Goal: Navigation & Orientation: Find specific page/section

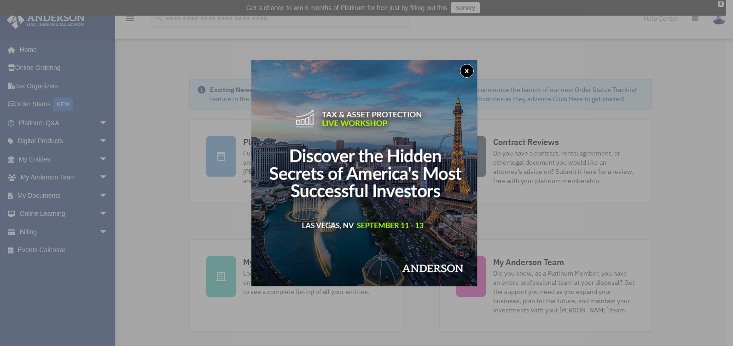
click at [470, 71] on button "x" at bounding box center [467, 71] width 14 height 14
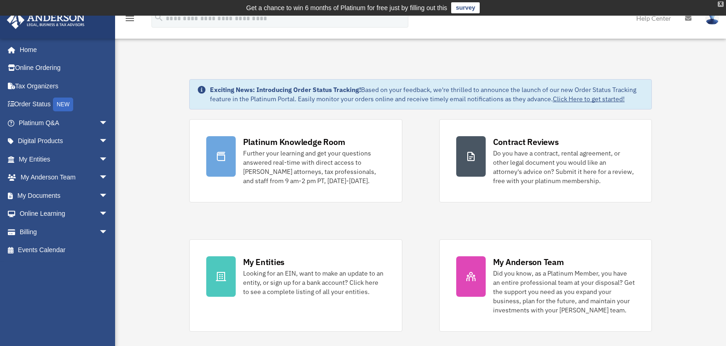
click at [720, 5] on div "X" at bounding box center [721, 4] width 6 height 6
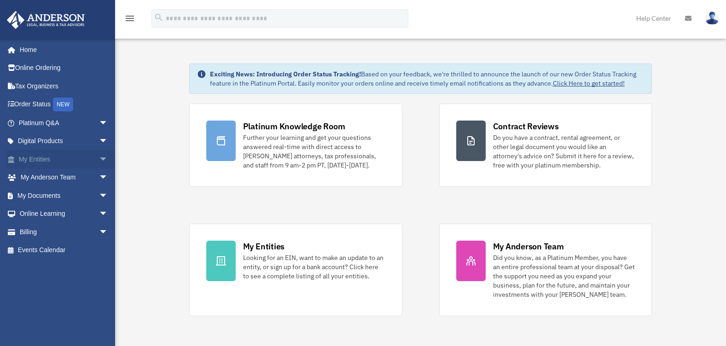
click at [99, 159] on span "arrow_drop_down" at bounding box center [108, 159] width 18 height 19
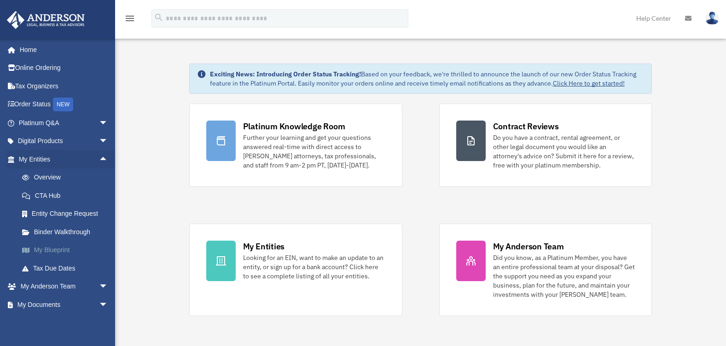
click at [43, 251] on link "My Blueprint" at bounding box center [67, 250] width 109 height 18
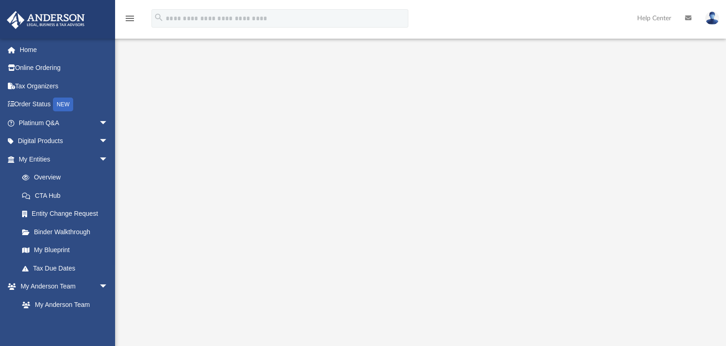
scroll to position [46, 0]
click at [712, 19] on img at bounding box center [712, 18] width 14 height 13
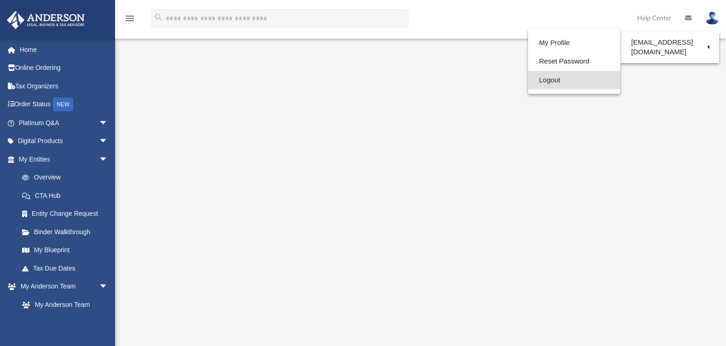
click at [556, 80] on link "Logout" at bounding box center [574, 80] width 92 height 19
